Goal: Complete application form

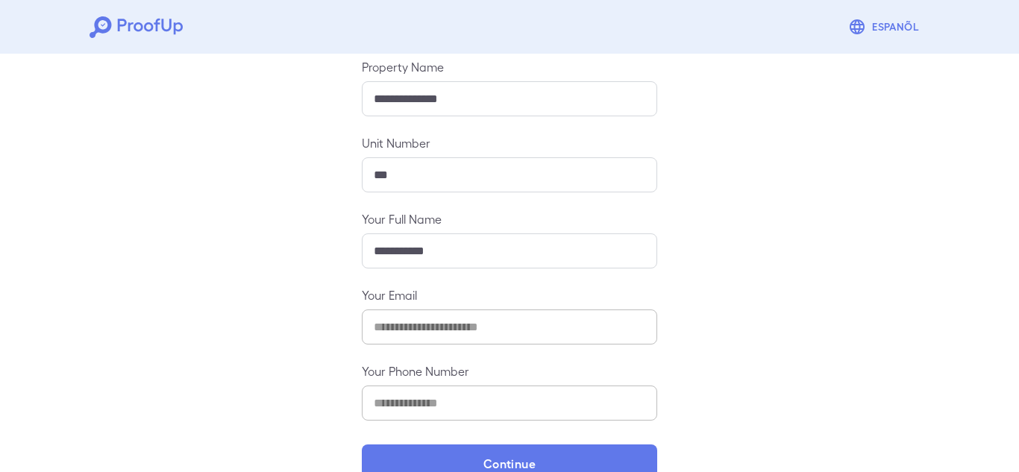
scroll to position [204, 0]
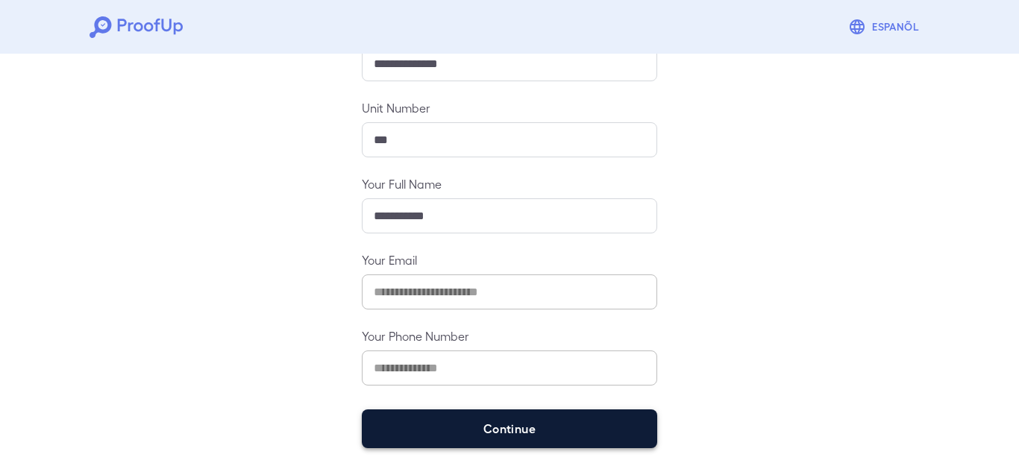
click at [543, 422] on button "Continue" at bounding box center [510, 429] width 296 height 39
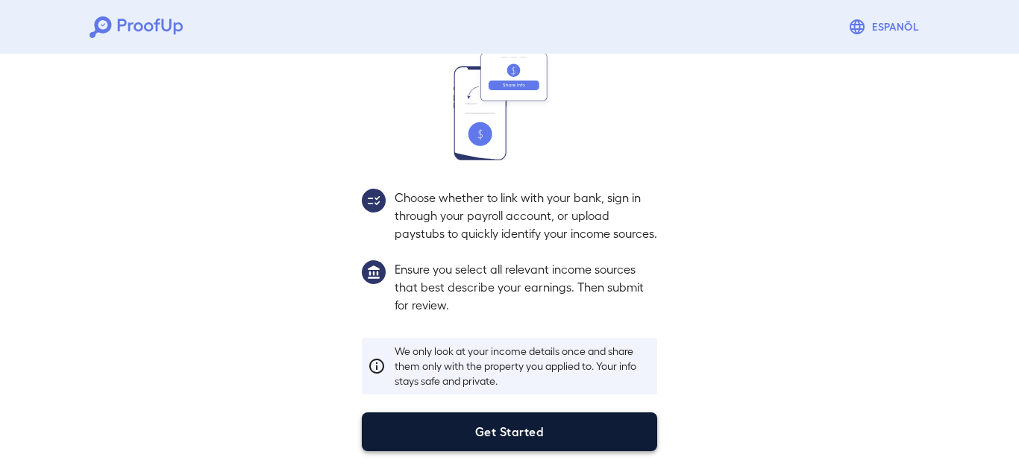
scroll to position [183, 0]
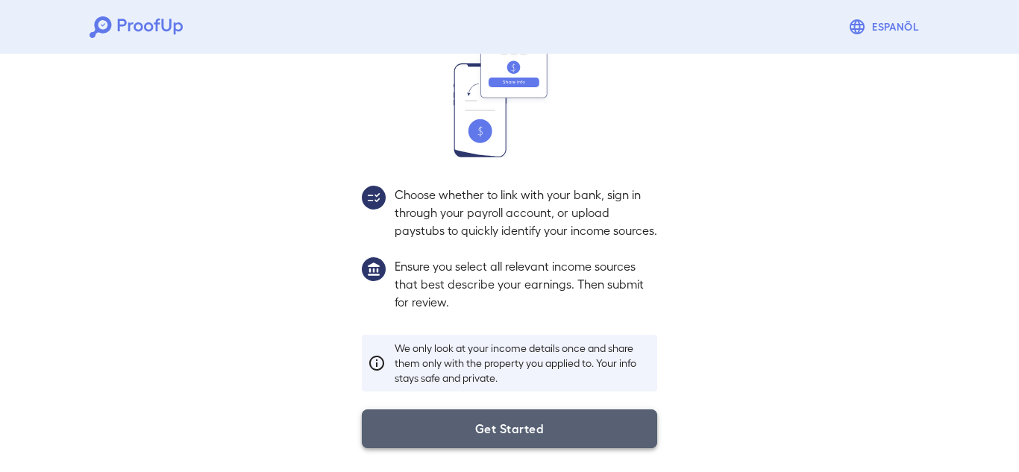
click at [539, 415] on button "Get Started" at bounding box center [510, 429] width 296 height 39
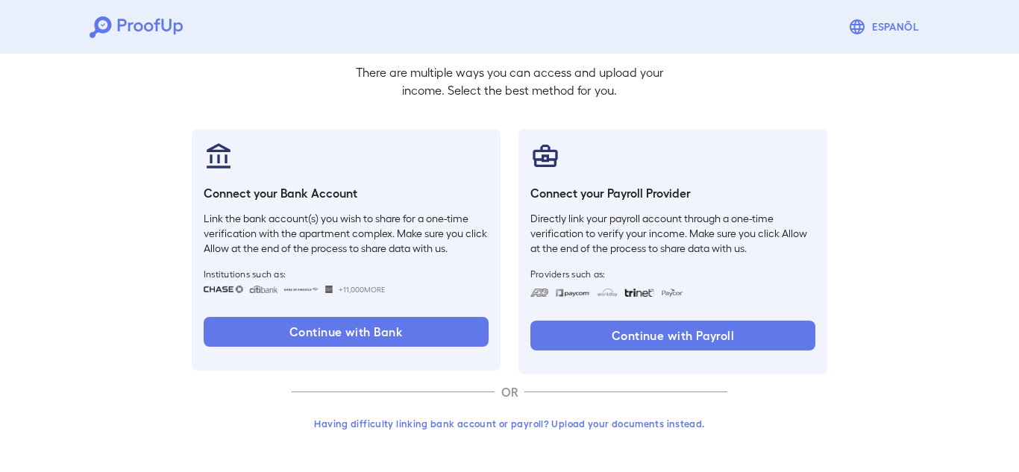
scroll to position [98, 0]
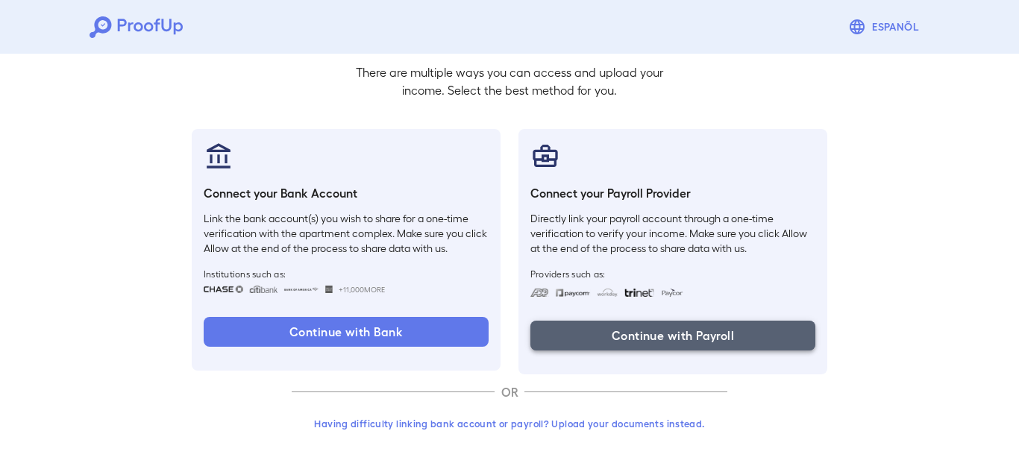
click at [655, 348] on button "Continue with Payroll" at bounding box center [673, 336] width 285 height 30
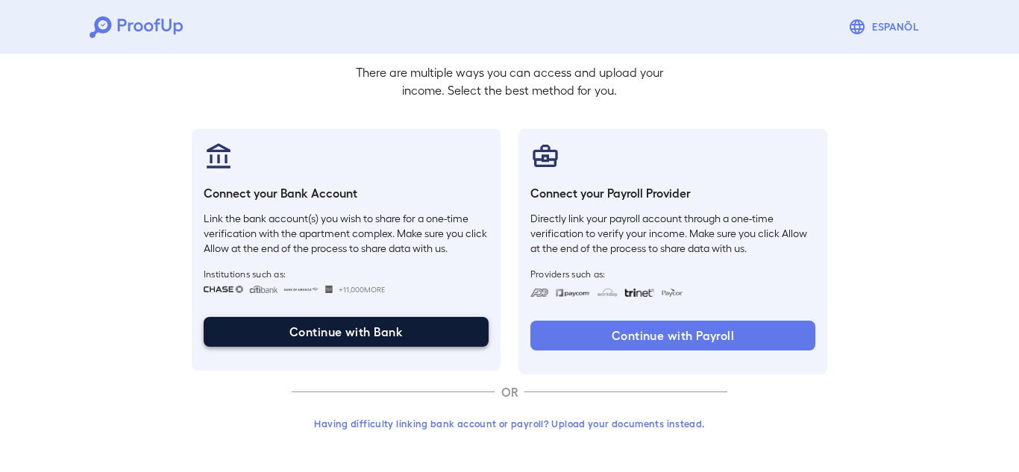
click at [364, 334] on button "Continue with Bank" at bounding box center [346, 332] width 285 height 30
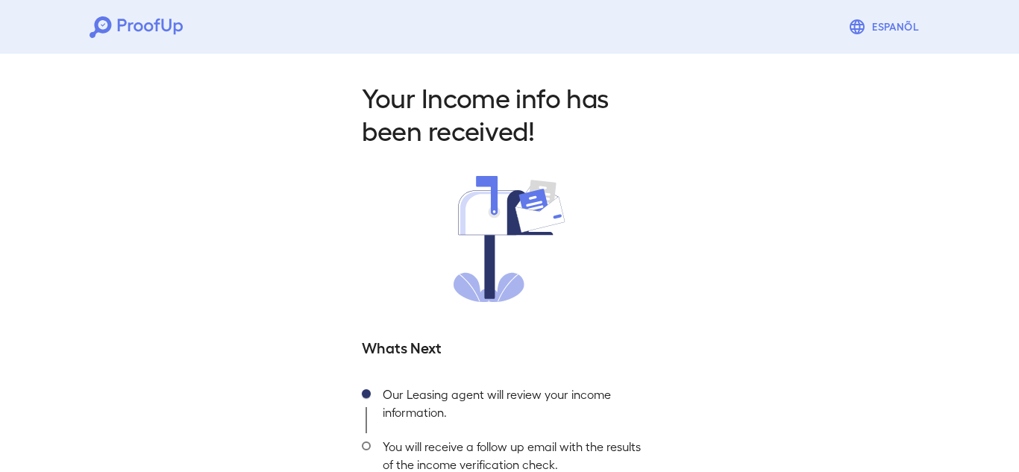
scroll to position [100, 0]
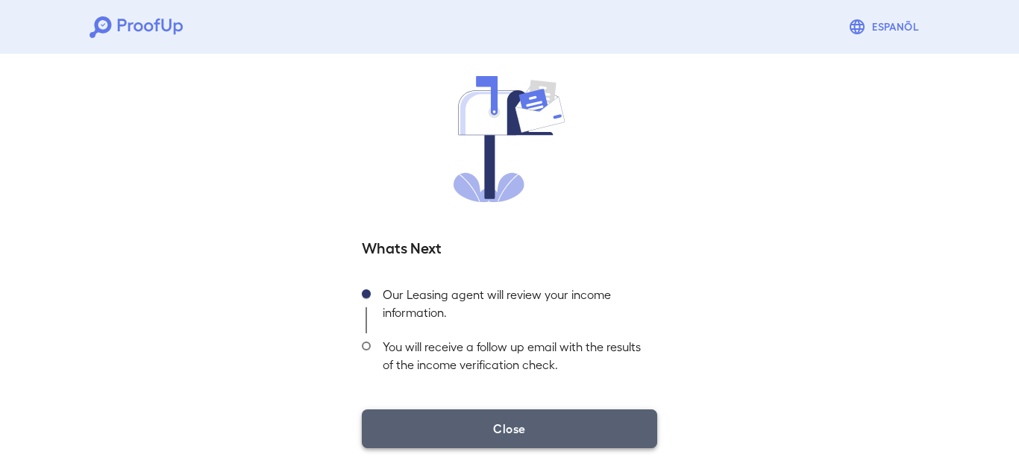
click at [579, 434] on button "Close" at bounding box center [510, 429] width 296 height 39
click at [500, 435] on button "Close" at bounding box center [510, 429] width 296 height 39
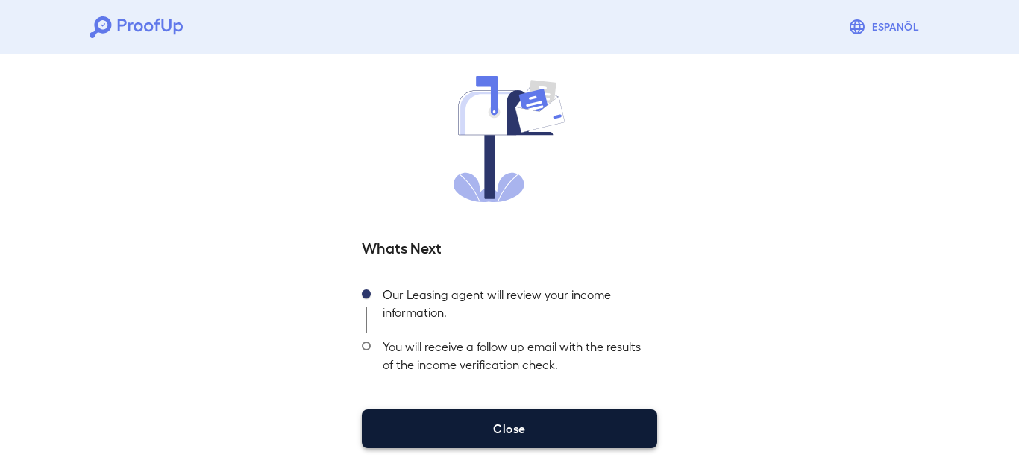
click at [500, 435] on button "Close" at bounding box center [510, 429] width 296 height 39
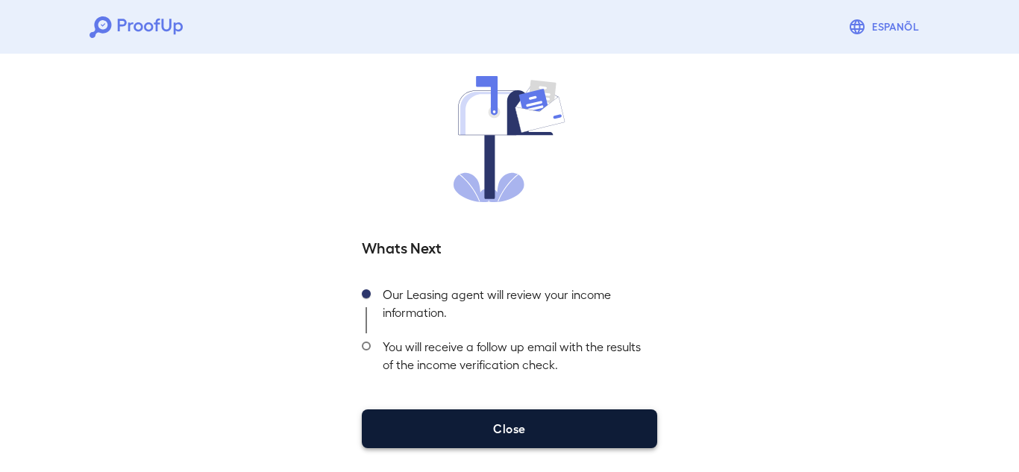
click at [499, 435] on button "Close" at bounding box center [510, 429] width 296 height 39
